Goal: Task Accomplishment & Management: Manage account settings

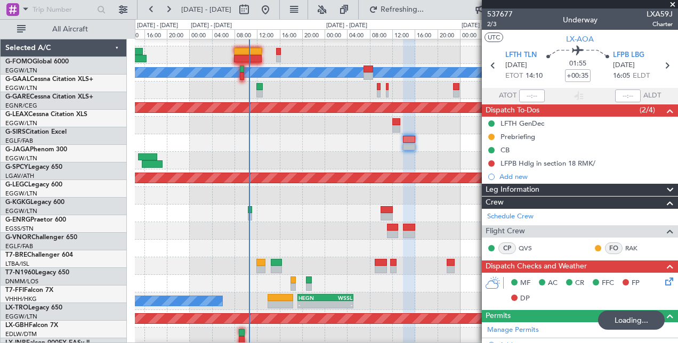
scroll to position [107, 0]
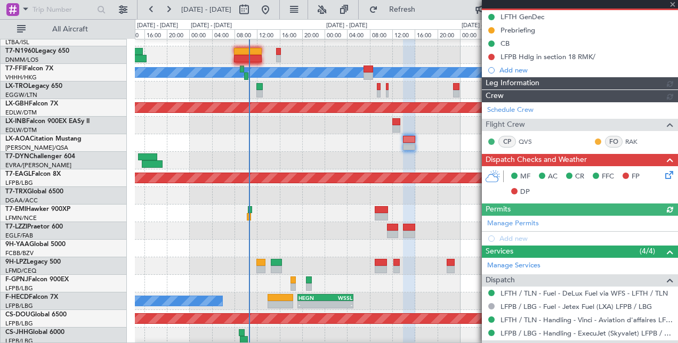
click at [520, 106] on div "Schedule Crew Flight Crew CP QVS FO RAK" at bounding box center [580, 127] width 196 height 51
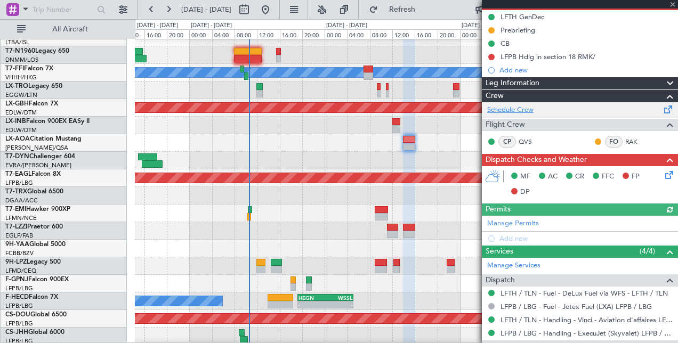
click at [517, 110] on link "Schedule Crew" at bounding box center [510, 110] width 46 height 11
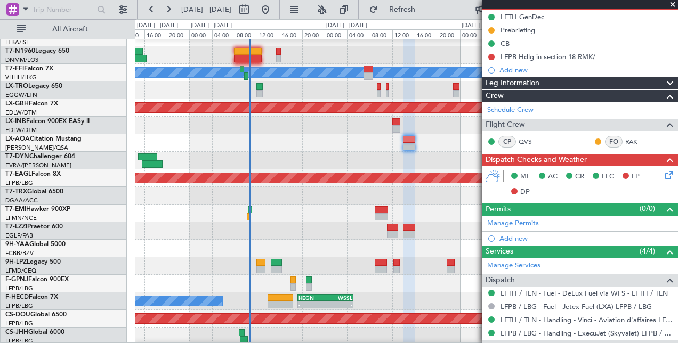
click at [672, 1] on span at bounding box center [673, 5] width 11 height 10
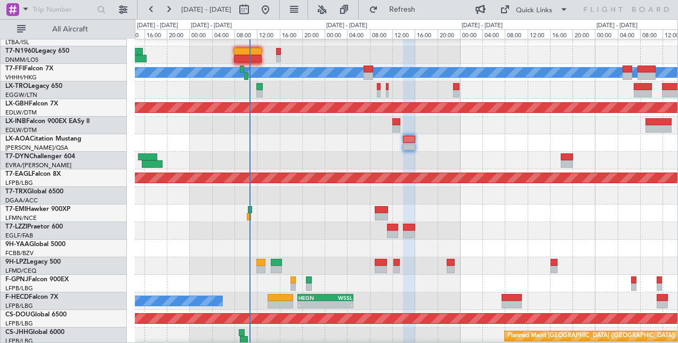
type input "0"
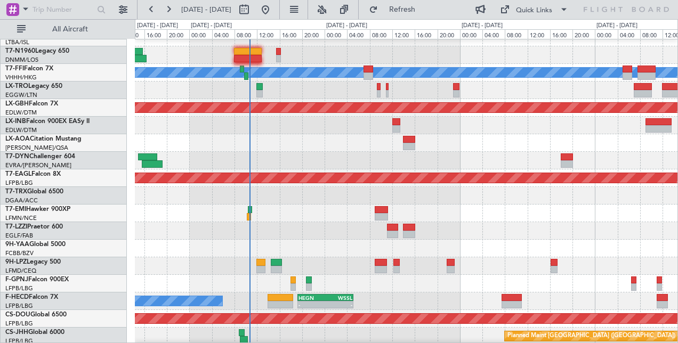
scroll to position [0, 0]
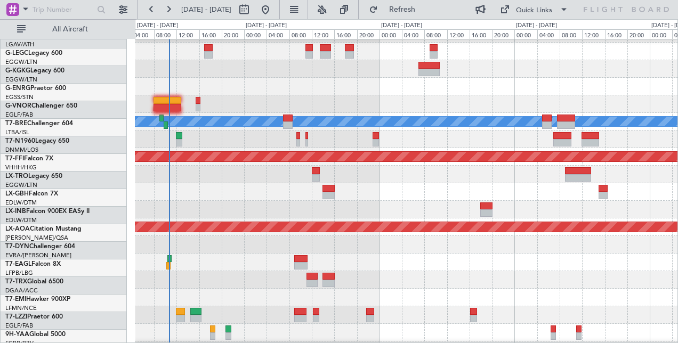
click at [390, 183] on div "Planned Maint [GEOGRAPHIC_DATA]" at bounding box center [406, 175] width 543 height 18
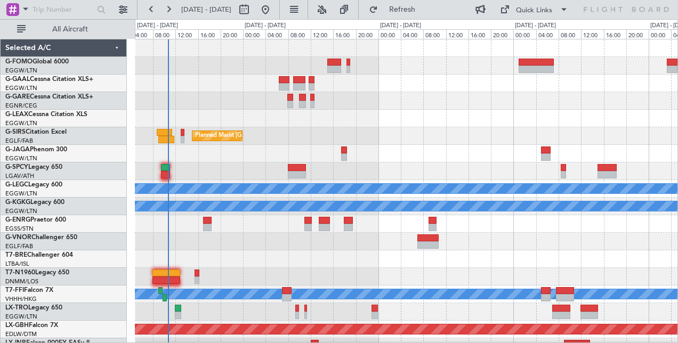
click at [421, 121] on div at bounding box center [406, 119] width 543 height 18
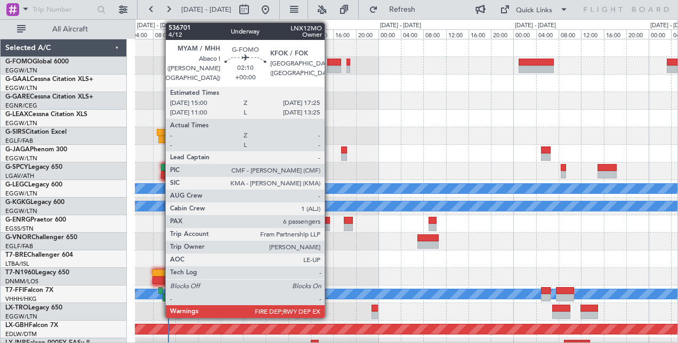
click at [331, 62] on div at bounding box center [334, 62] width 14 height 7
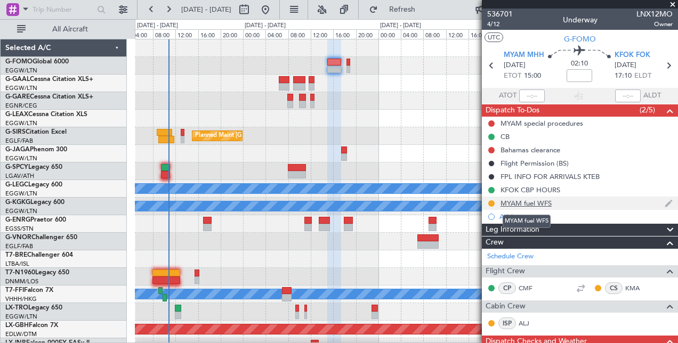
click at [538, 203] on div "MYAM fuel WFS" at bounding box center [526, 203] width 51 height 9
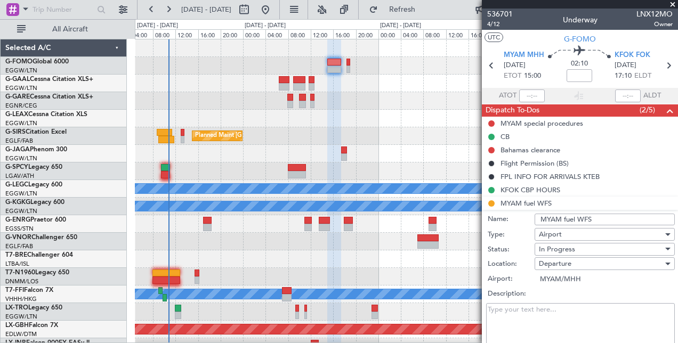
drag, startPoint x: 594, startPoint y: 223, endPoint x: 567, endPoint y: 221, distance: 27.2
click at [567, 221] on input "MYAM fuel WFS" at bounding box center [605, 220] width 140 height 12
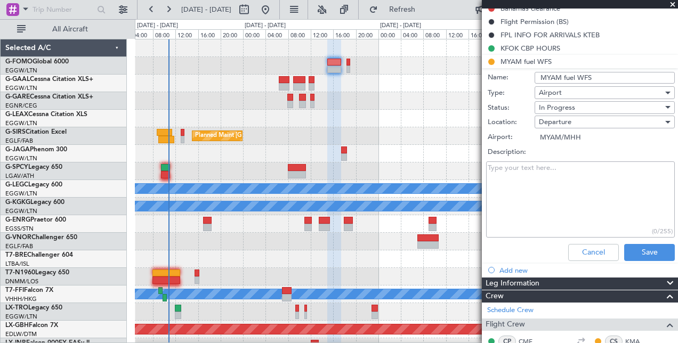
scroll to position [160, 0]
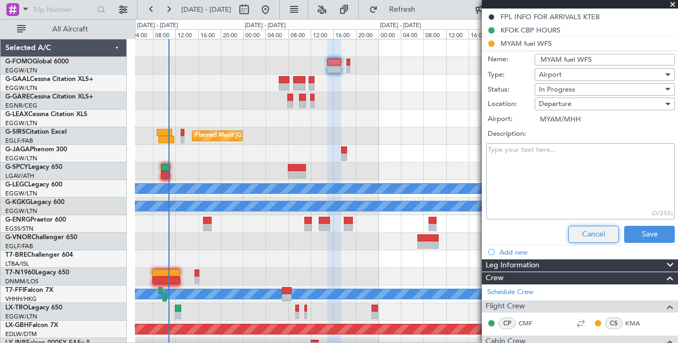
click at [573, 234] on button "Cancel" at bounding box center [593, 234] width 51 height 17
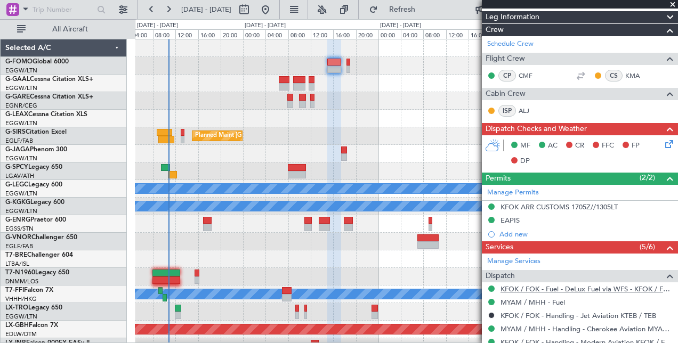
scroll to position [213, 0]
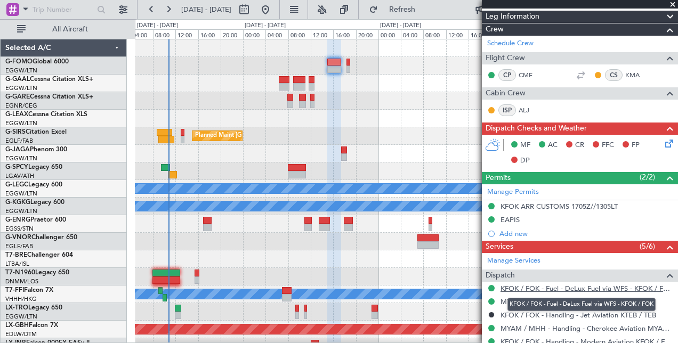
click at [576, 287] on link "KFOK / FOK - Fuel - DeLux Fuel via WFS - KFOK / FOK" at bounding box center [587, 288] width 172 height 9
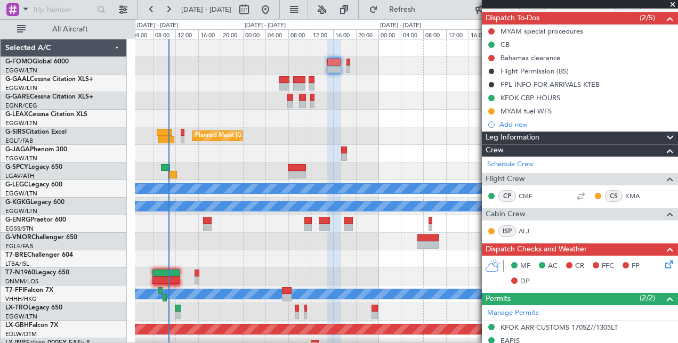
scroll to position [0, 0]
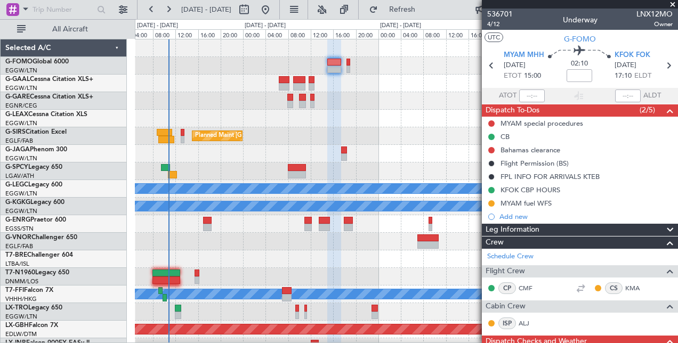
drag, startPoint x: 518, startPoint y: 219, endPoint x: 552, endPoint y: 217, distance: 33.6
click at [518, 219] on div "Add new" at bounding box center [586, 216] width 173 height 9
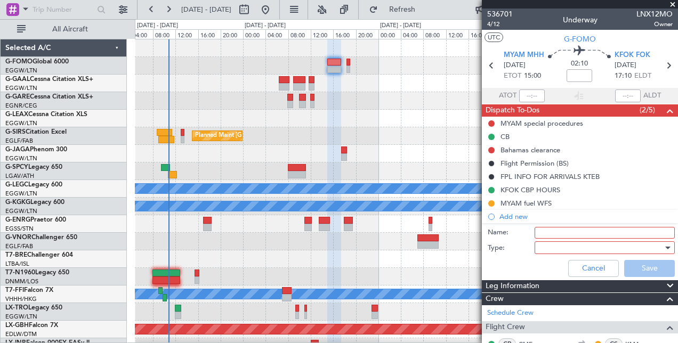
click at [580, 229] on input "Name:" at bounding box center [605, 233] width 140 height 12
type input "Fuel via handler"
click at [596, 248] on div at bounding box center [601, 248] width 124 height 16
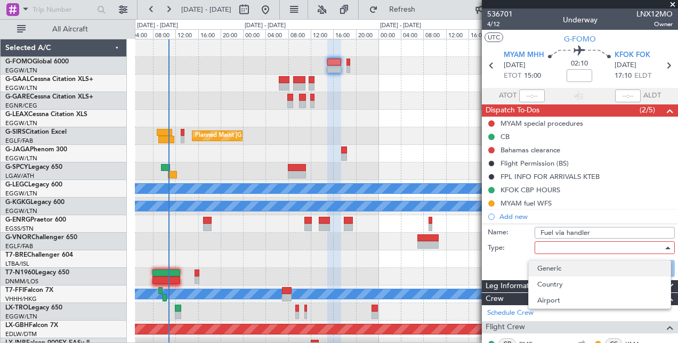
click at [562, 262] on span "Generic" at bounding box center [600, 269] width 125 height 16
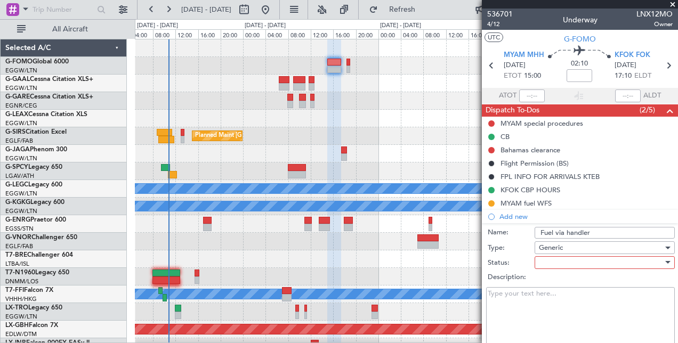
click at [573, 262] on div at bounding box center [601, 263] width 124 height 16
click at [524, 256] on div at bounding box center [339, 171] width 678 height 343
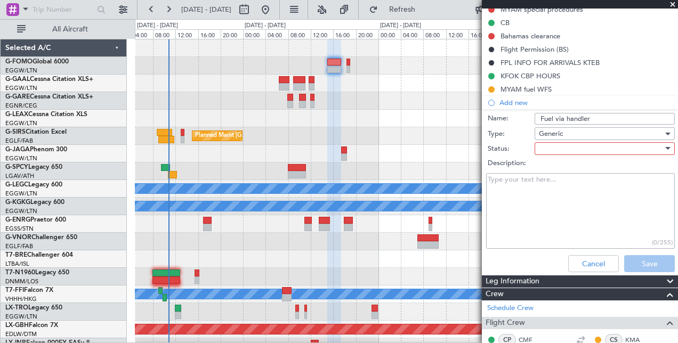
scroll to position [160, 0]
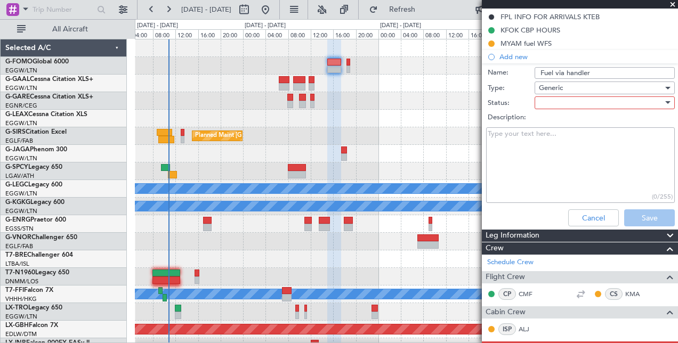
click at [578, 226] on div "Cancel Save" at bounding box center [577, 218] width 201 height 26
click at [580, 219] on button "Cancel" at bounding box center [593, 218] width 51 height 17
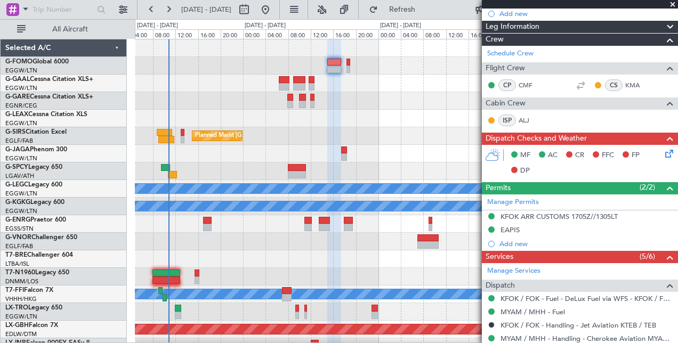
scroll to position [320, 0]
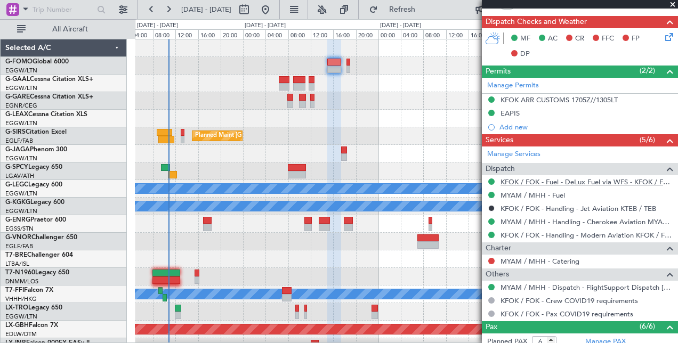
click at [614, 182] on link "KFOK / FOK - Fuel - DeLux Fuel via WFS - KFOK / FOK" at bounding box center [587, 182] width 172 height 9
click at [515, 195] on link "MYAM / MHH - Fuel" at bounding box center [533, 195] width 65 height 9
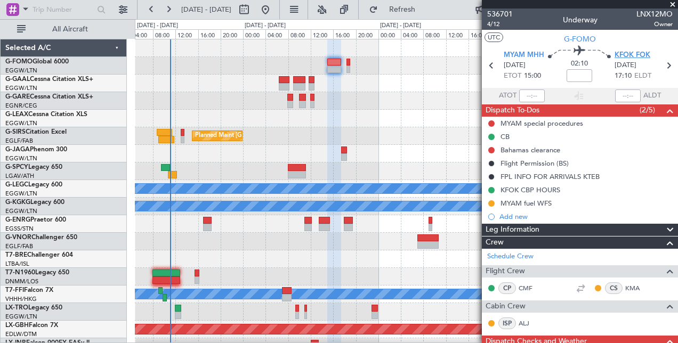
scroll to position [0, 0]
click at [637, 53] on span "KFOK FOK" at bounding box center [633, 55] width 36 height 11
click at [634, 52] on span "KFOK FOK" at bounding box center [633, 55] width 36 height 11
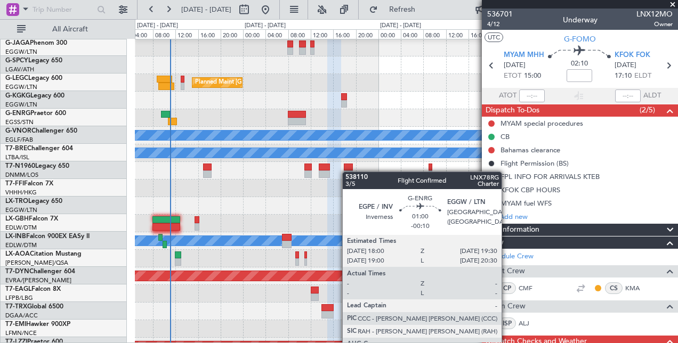
scroll to position [213, 0]
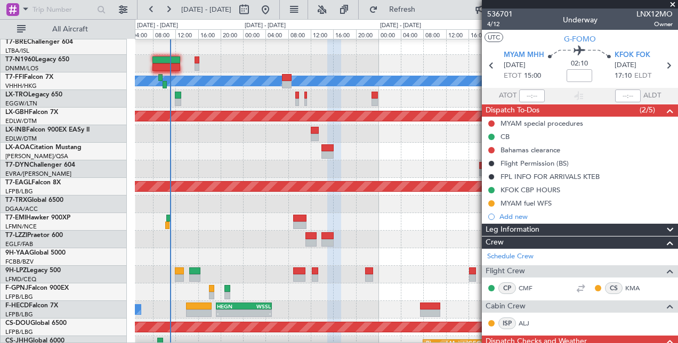
click at [673, 5] on span at bounding box center [673, 5] width 11 height 10
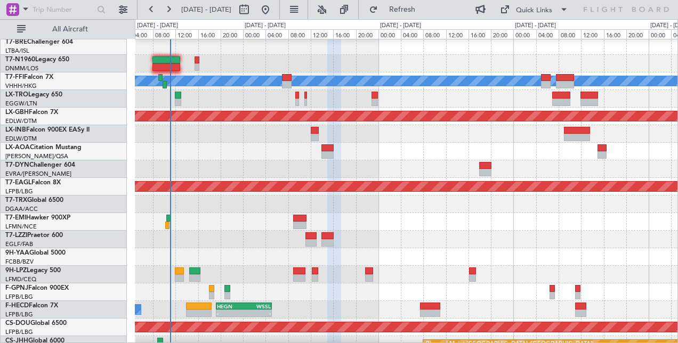
type input "0"
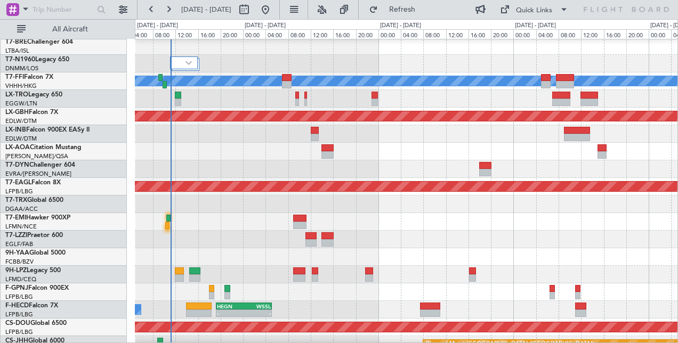
scroll to position [211, 0]
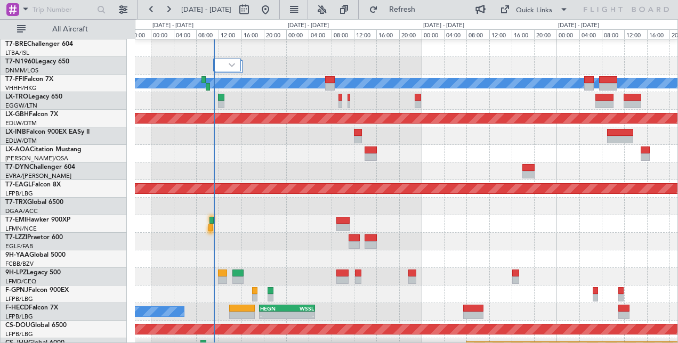
click at [311, 164] on div at bounding box center [406, 172] width 543 height 18
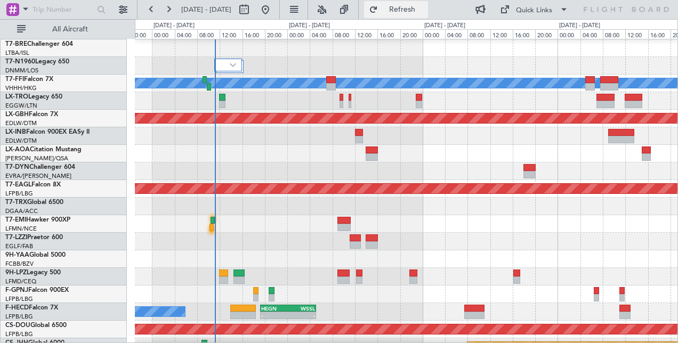
click at [425, 6] on span "Refresh" at bounding box center [402, 9] width 45 height 7
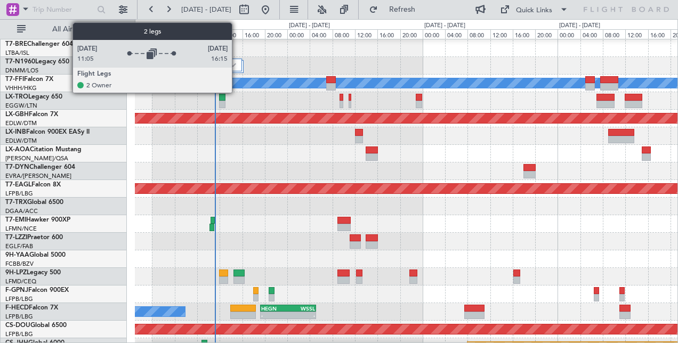
click at [237, 65] on div at bounding box center [228, 65] width 28 height 13
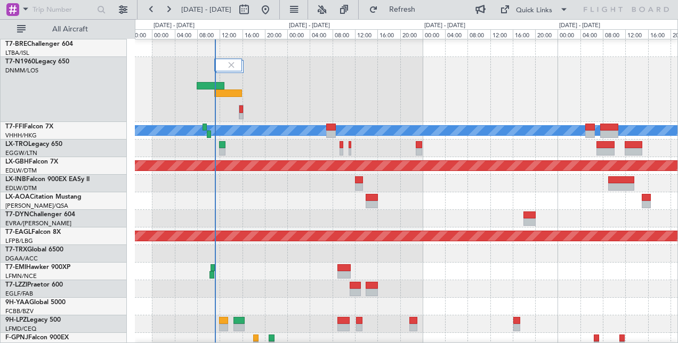
click at [404, 82] on div at bounding box center [406, 89] width 543 height 65
